Goal: Entertainment & Leisure: Consume media (video, audio)

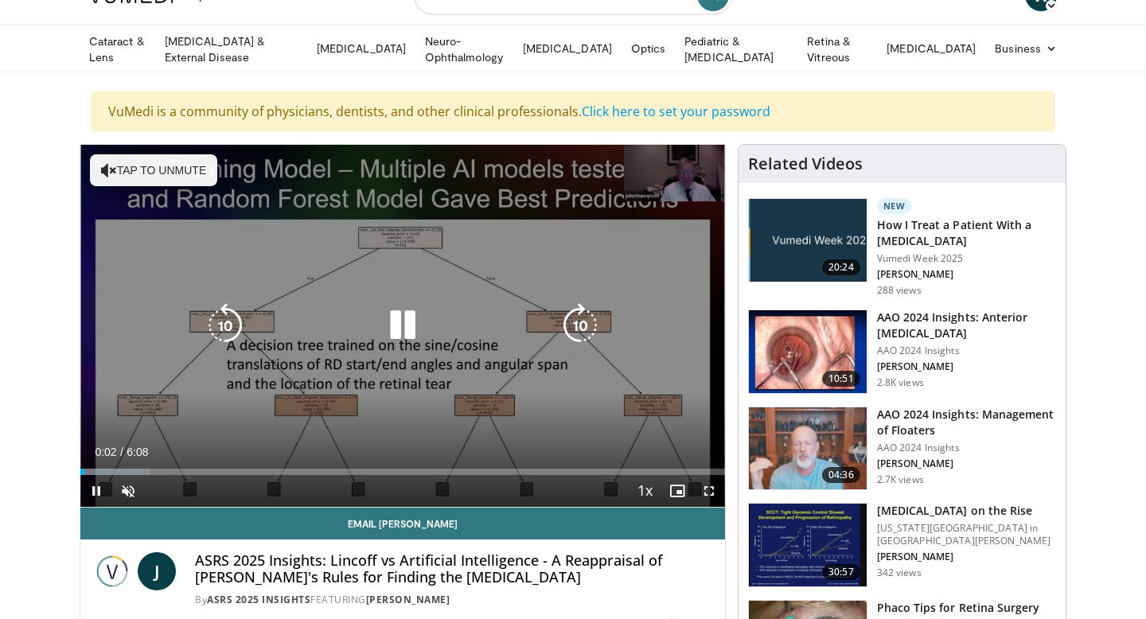
scroll to position [78, 0]
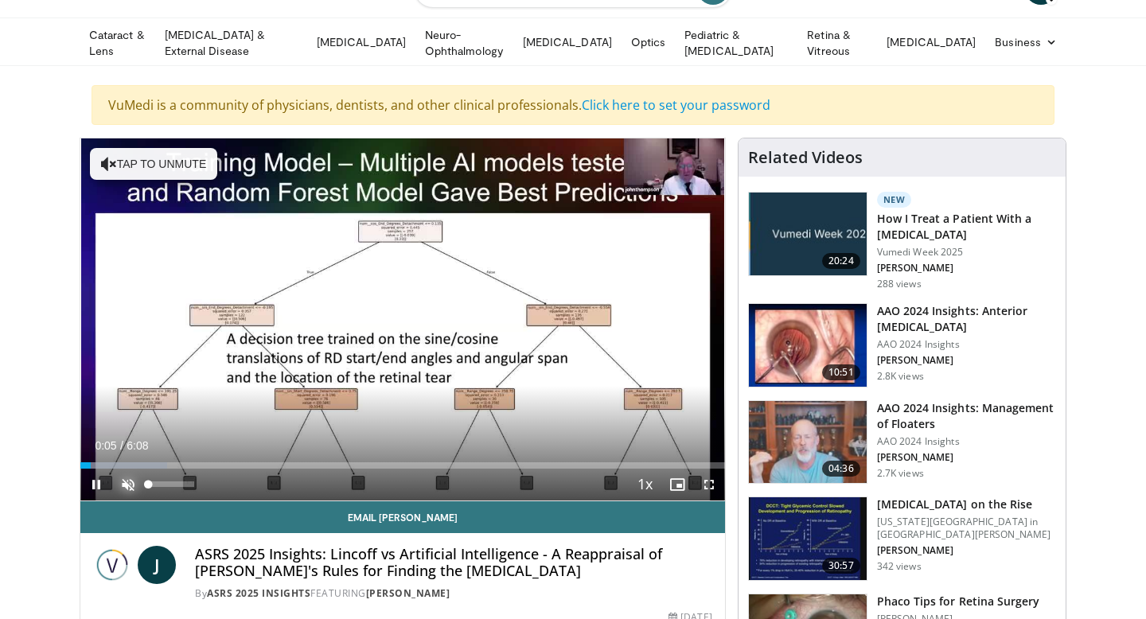
click at [131, 479] on span "Video Player" at bounding box center [128, 485] width 32 height 32
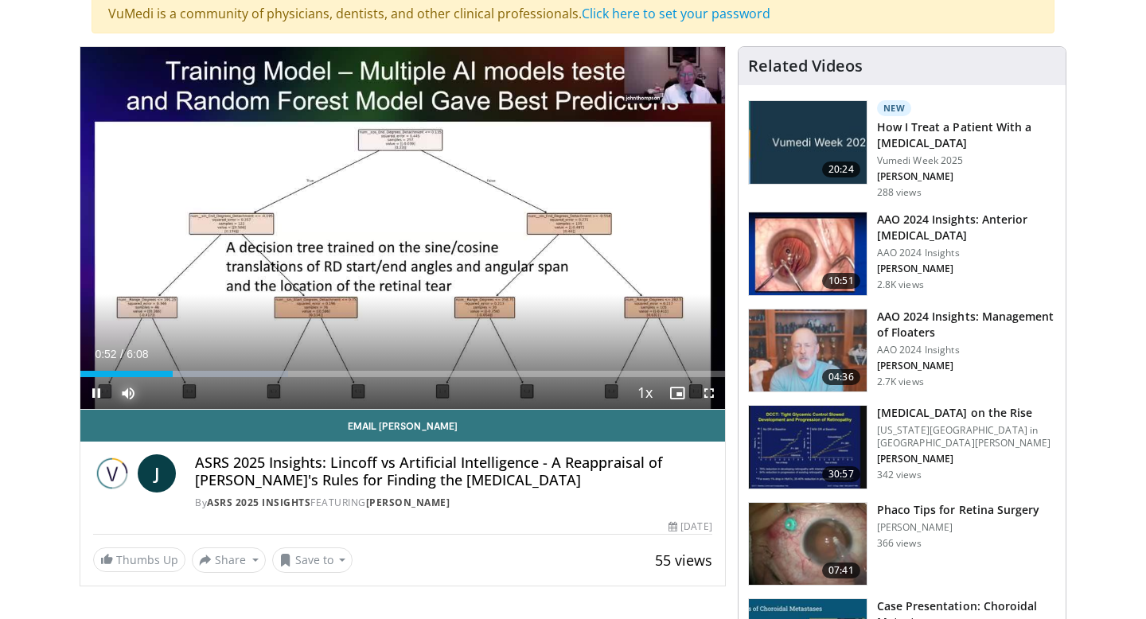
scroll to position [165, 0]
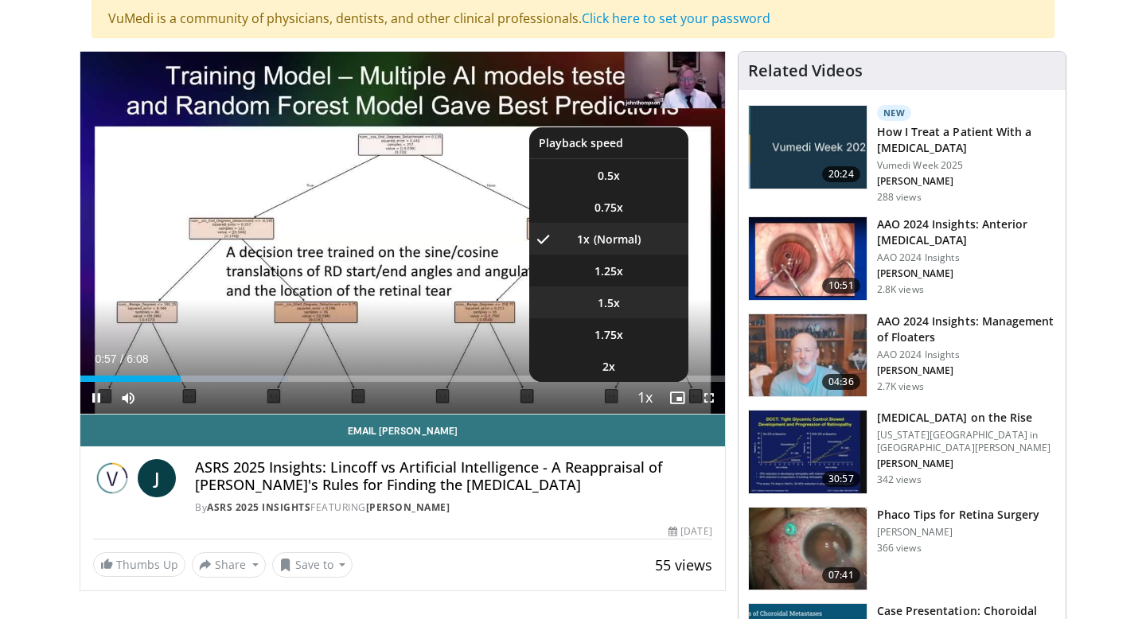
click at [614, 302] on span "1.5x" at bounding box center [609, 303] width 22 height 16
